Goal: Information Seeking & Learning: Find specific page/section

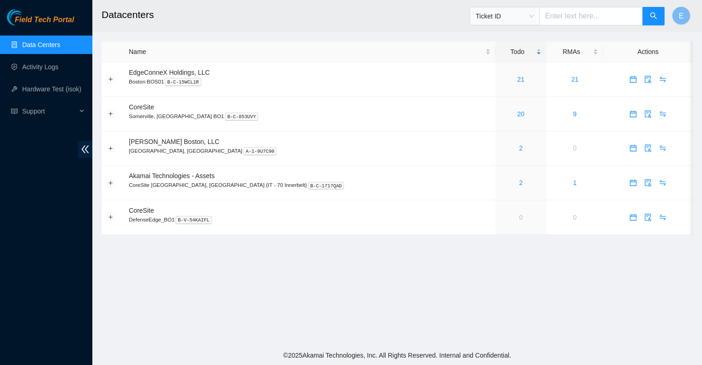
click at [575, 18] on input "text" at bounding box center [590, 16] width 103 height 18
click at [31, 121] on li "Support" at bounding box center [46, 112] width 92 height 20
click at [34, 112] on span "Support" at bounding box center [49, 111] width 54 height 18
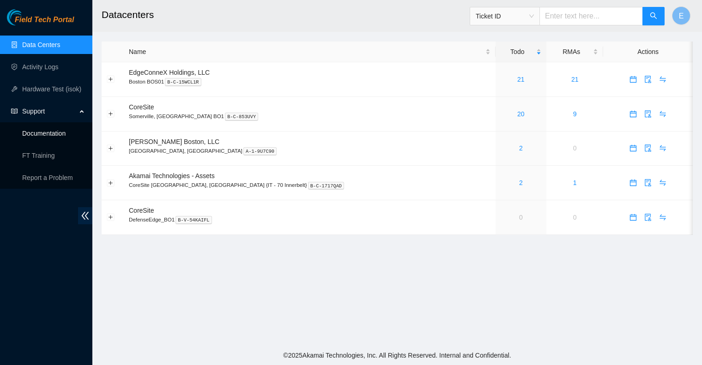
click at [42, 137] on link "Documentation" at bounding box center [43, 133] width 43 height 7
